Goal: Transaction & Acquisition: Download file/media

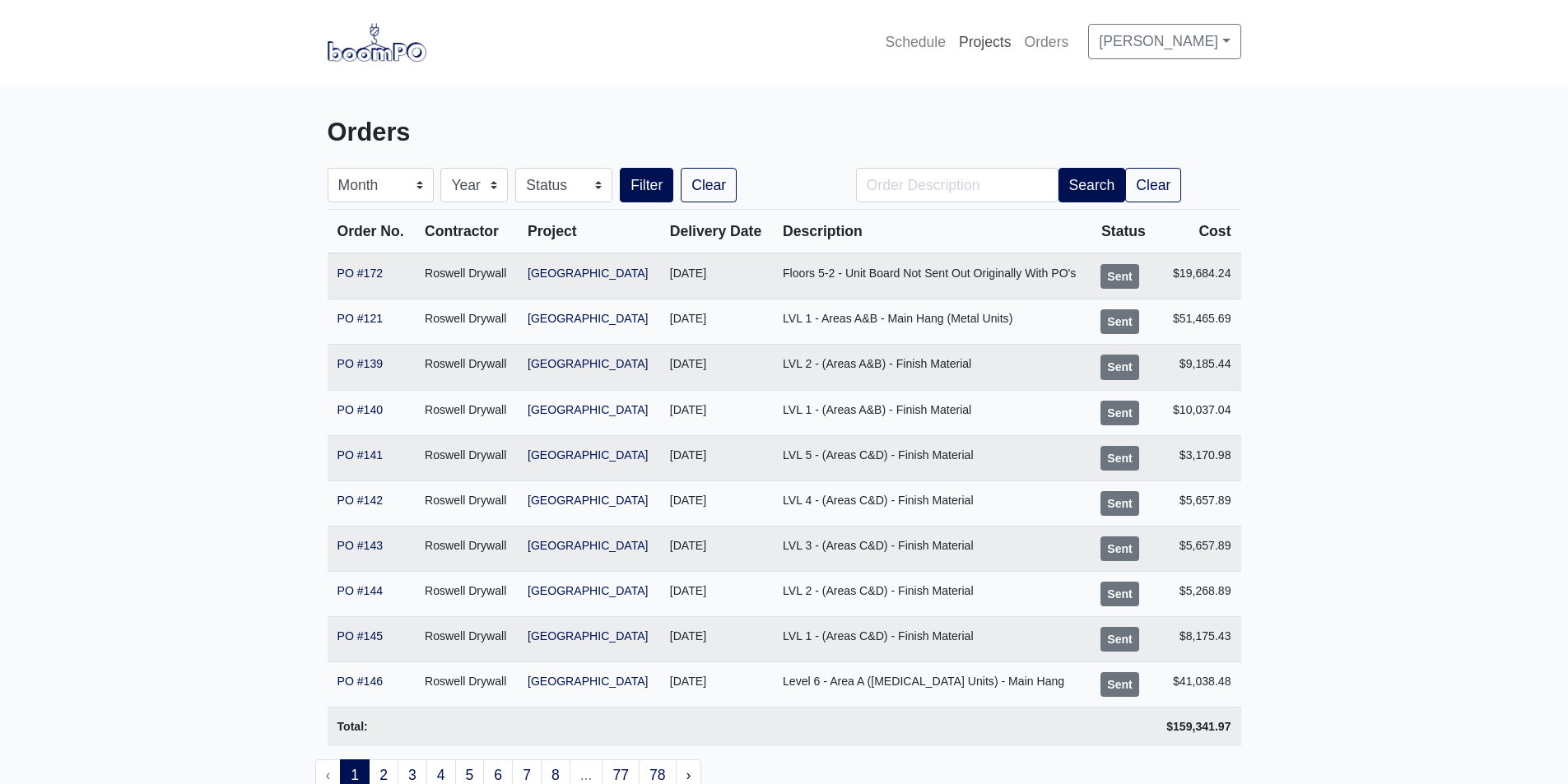
click at [1005, 51] on link "Projects" at bounding box center [984, 42] width 66 height 37
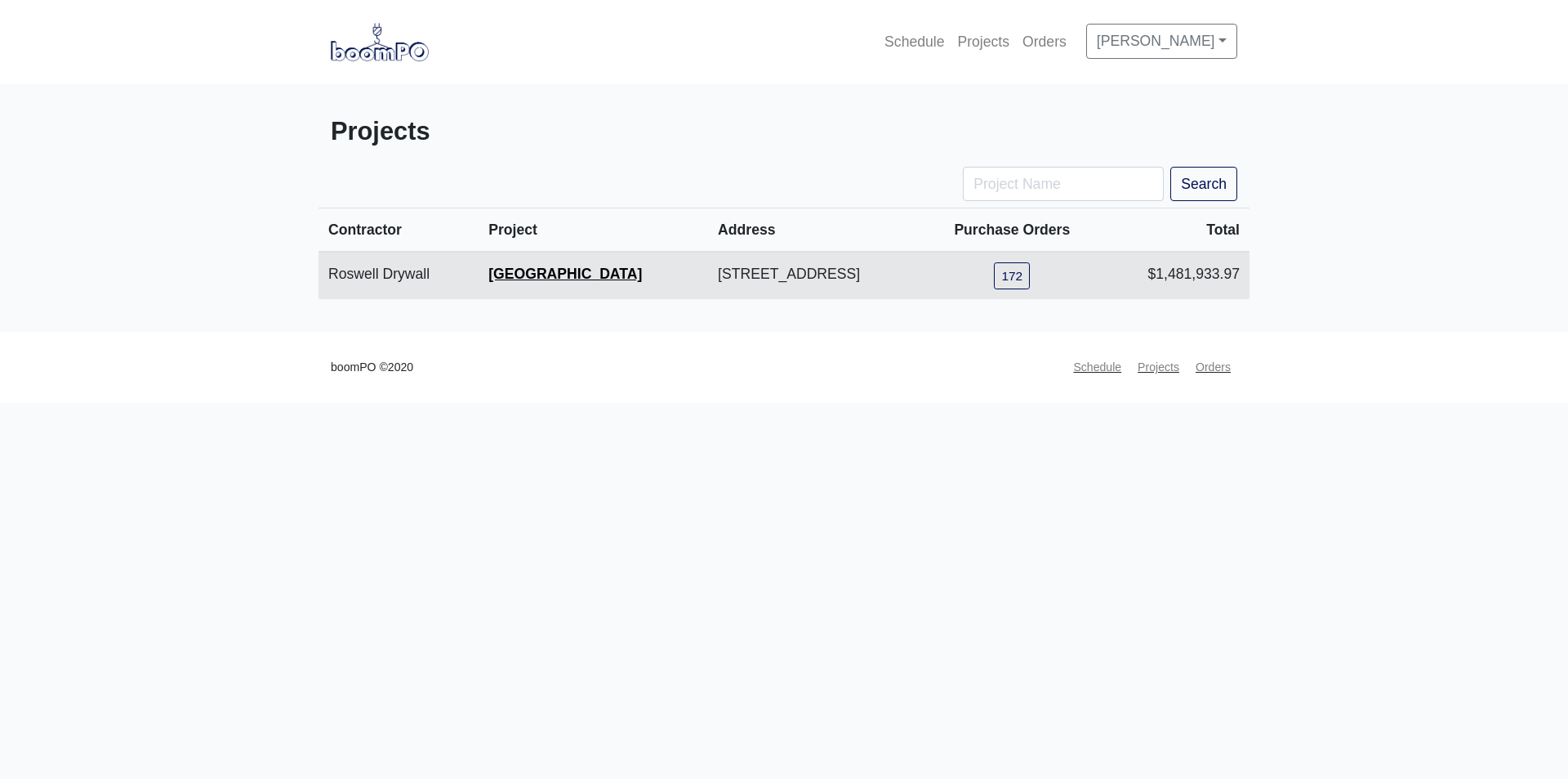
click at [488, 265] on link "[GEOGRAPHIC_DATA]" at bounding box center [565, 273] width 154 height 16
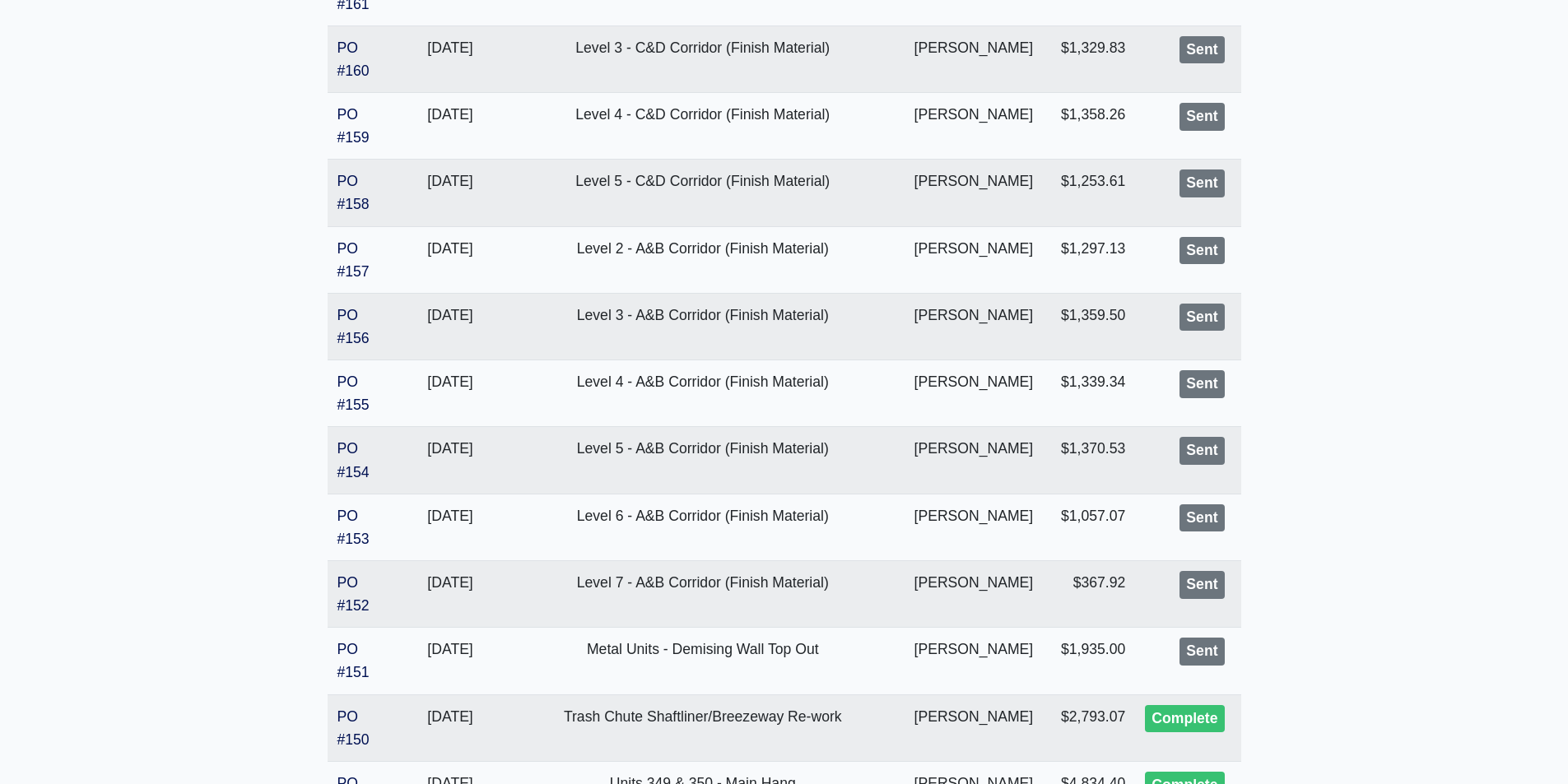
scroll to position [1563, 0]
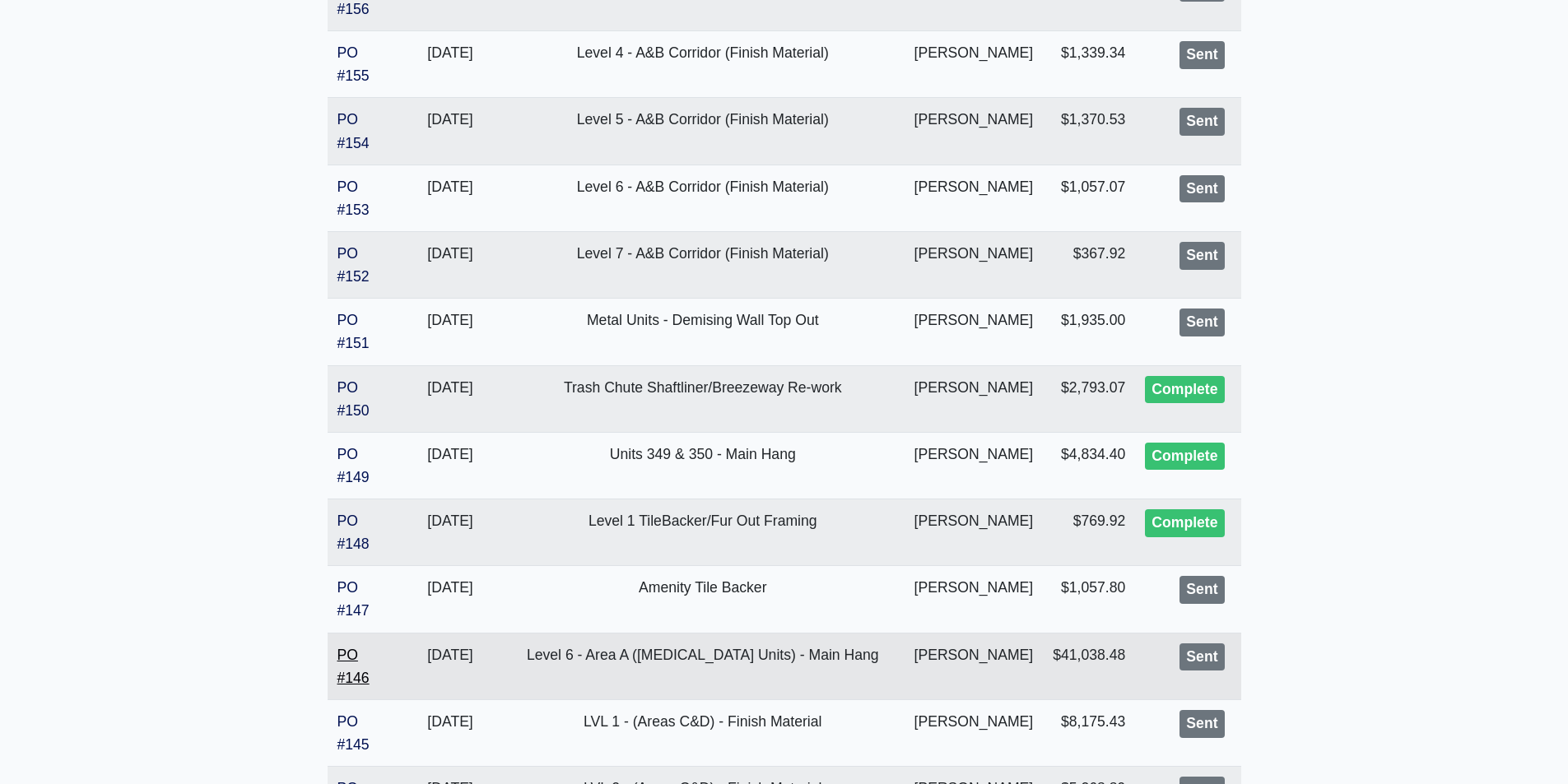
click at [362, 671] on link "PO #146" at bounding box center [354, 666] width 32 height 39
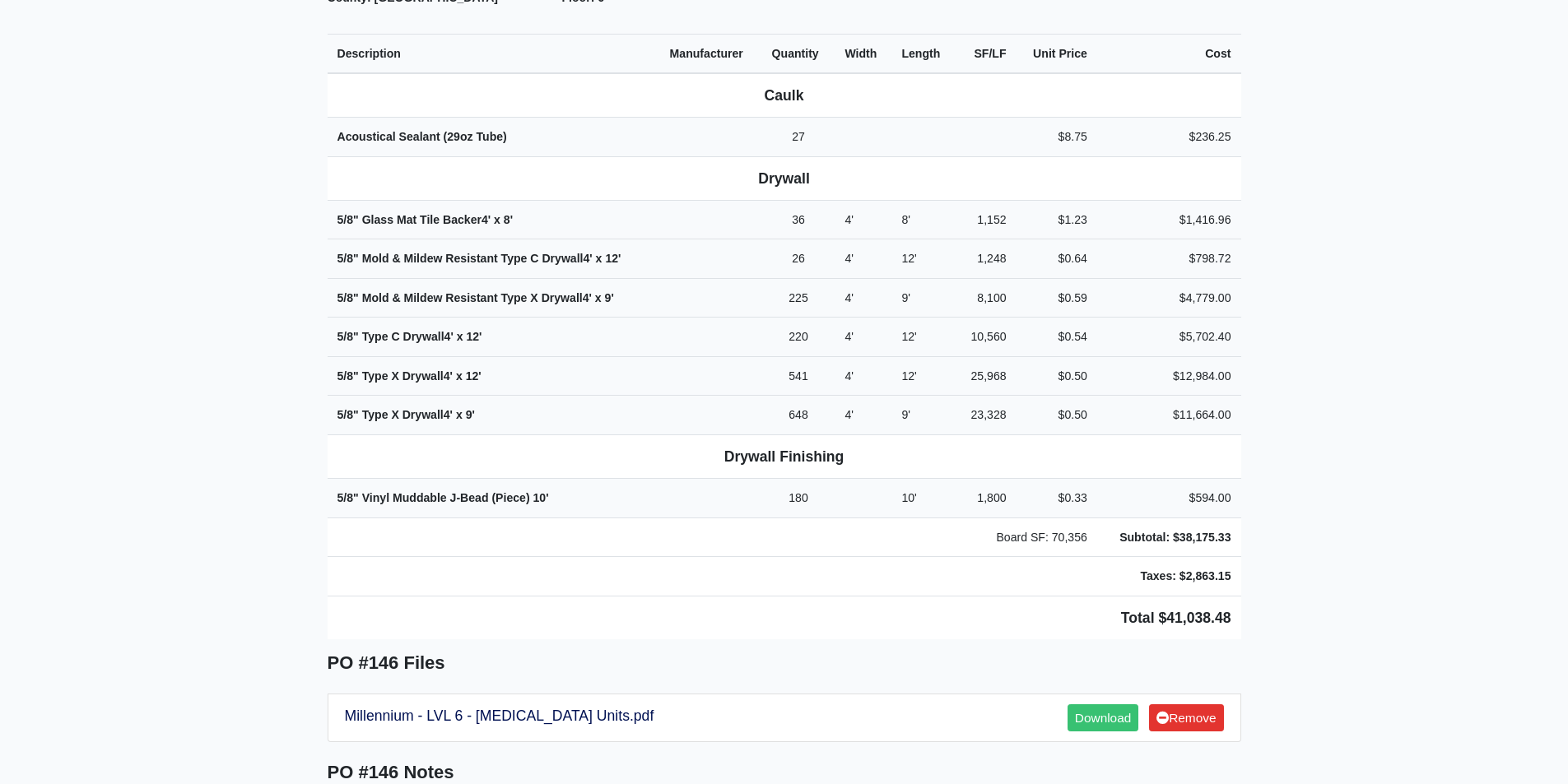
scroll to position [741, 0]
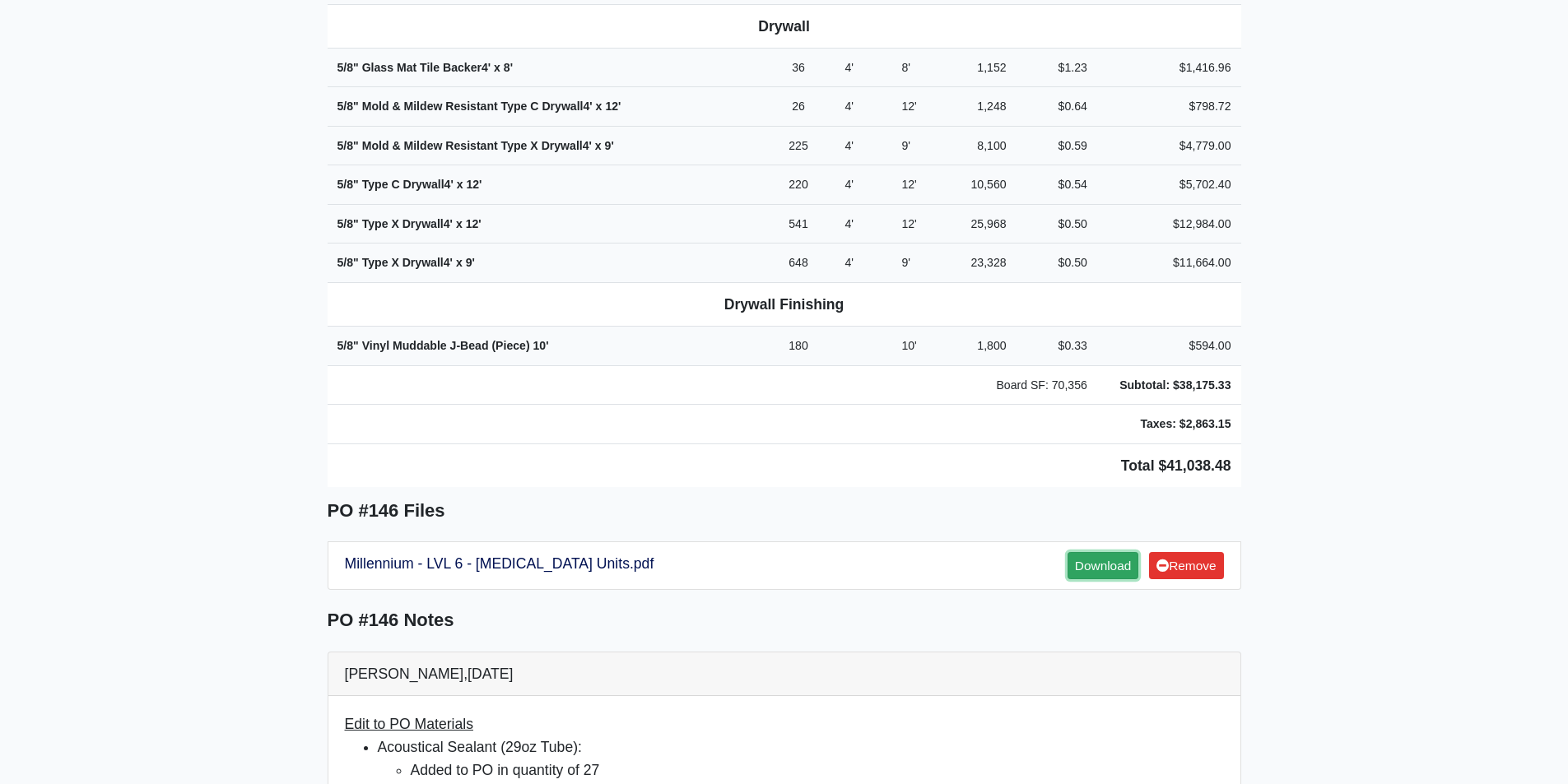
click at [1098, 552] on link "Download" at bounding box center [1103, 565] width 71 height 27
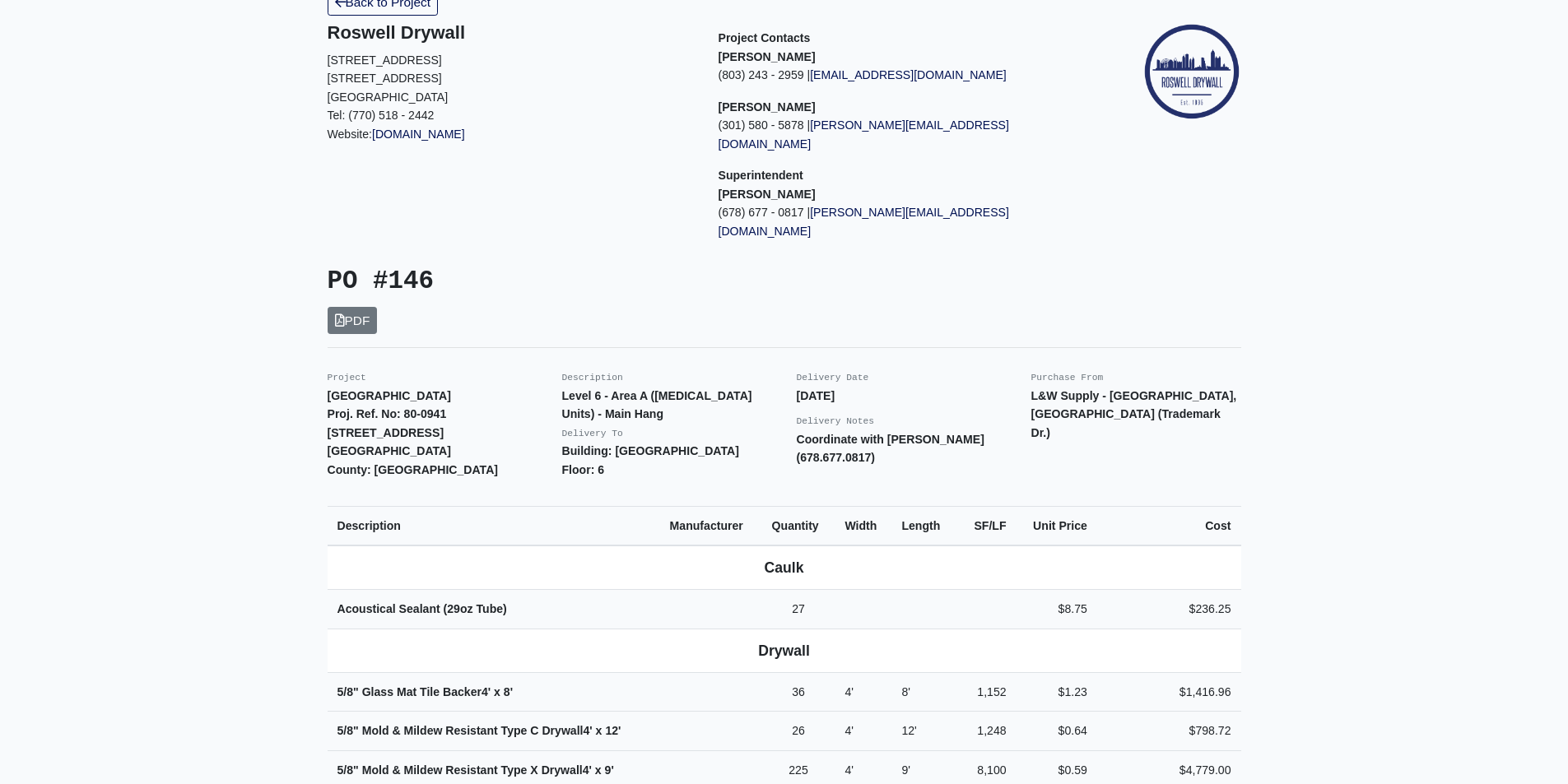
scroll to position [0, 0]
